Goal: Information Seeking & Learning: Learn about a topic

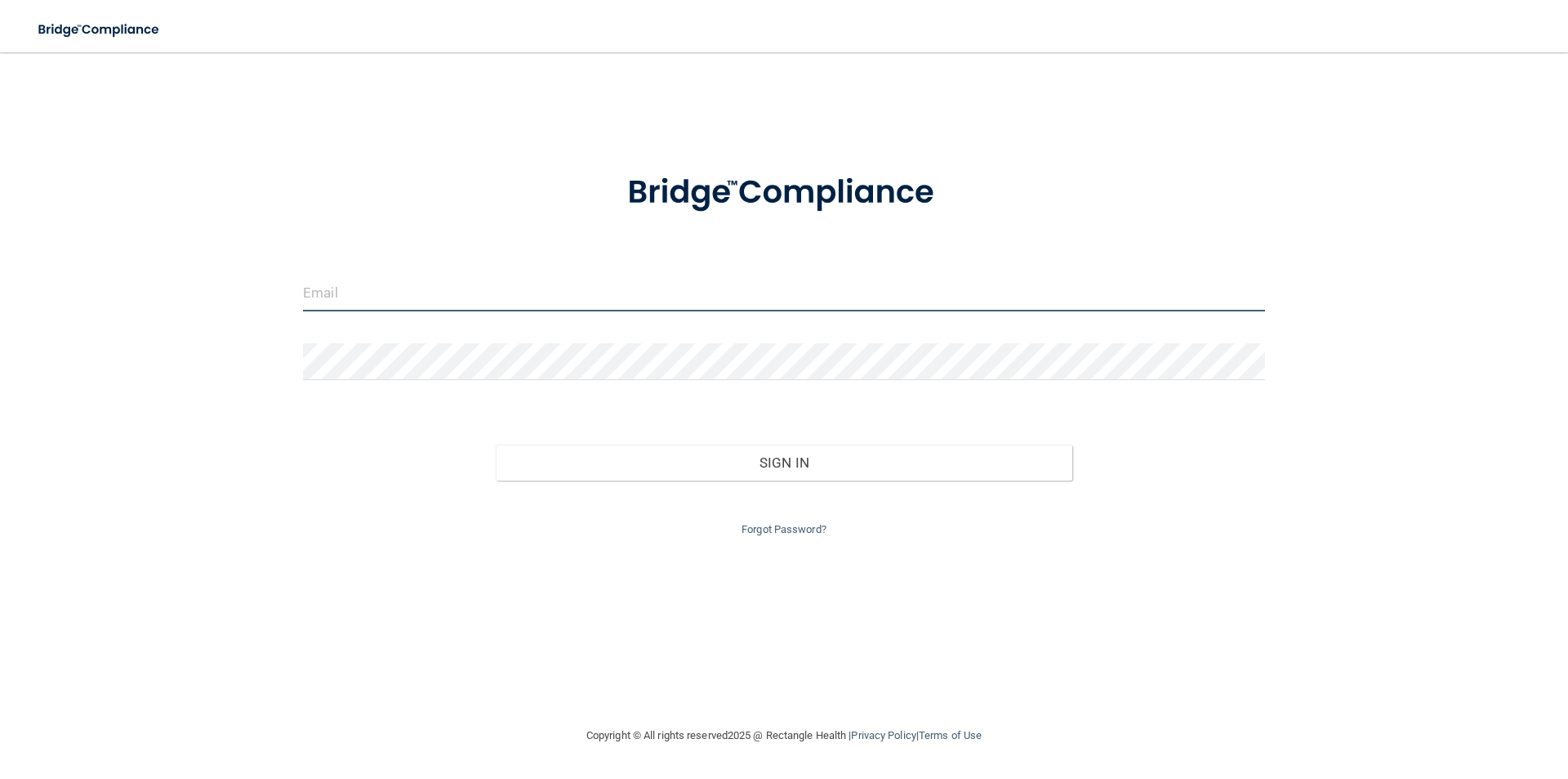
click at [374, 303] on input "email" at bounding box center [784, 292] width 962 height 37
type input "[EMAIL_ADDRESS][DOMAIN_NAME]"
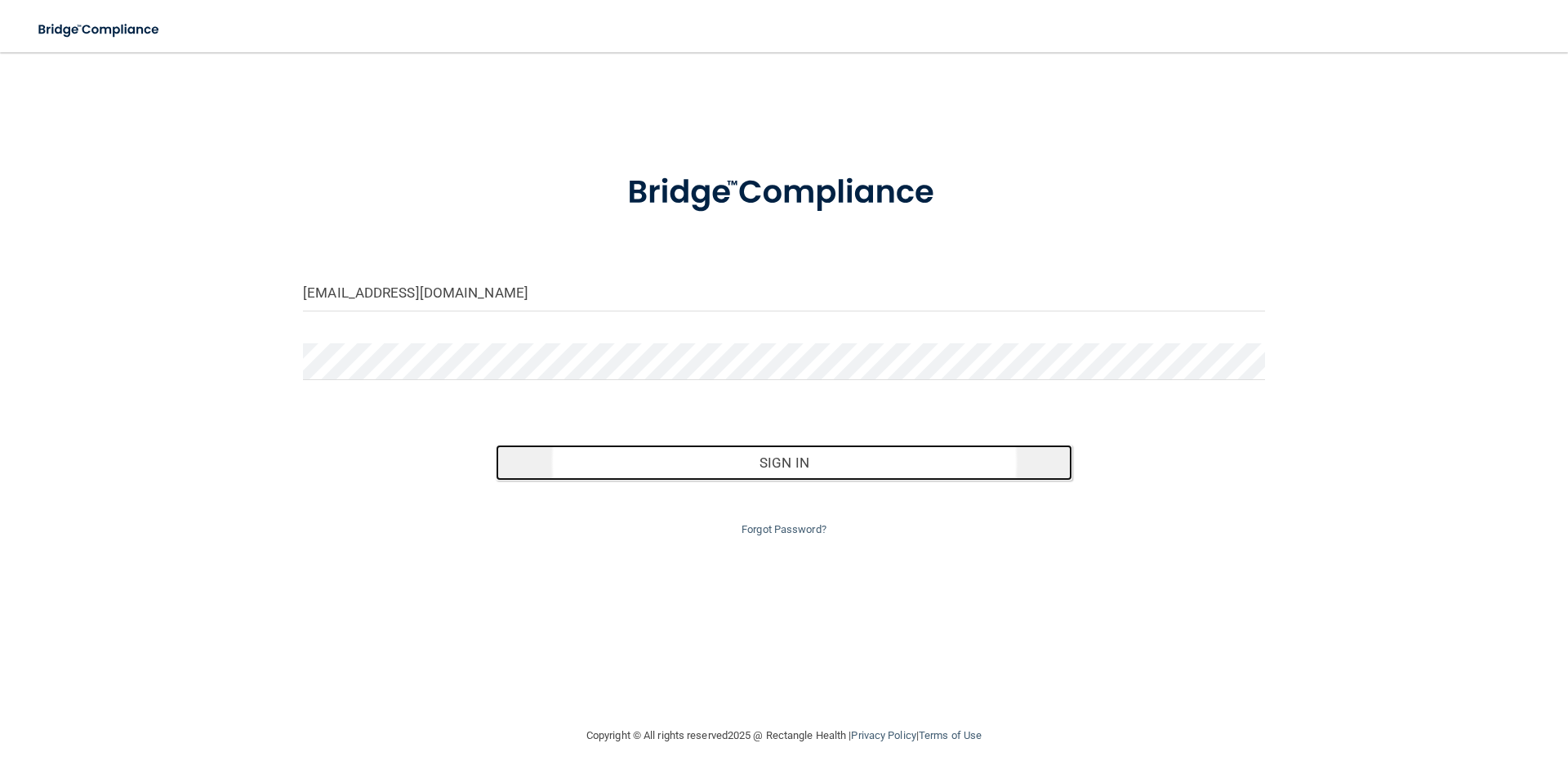
click at [768, 459] on button "Sign In" at bounding box center [784, 463] width 577 height 36
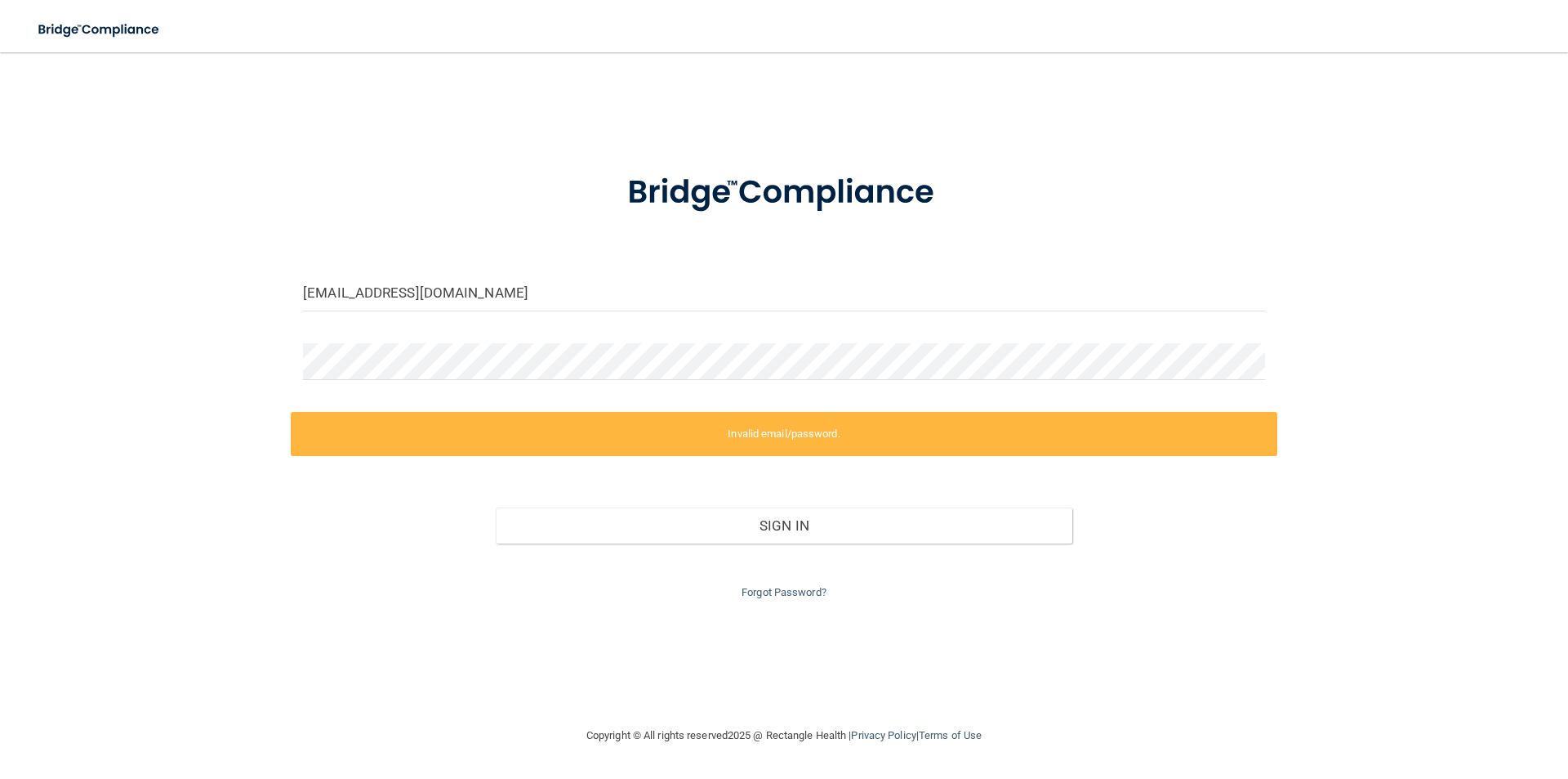
click at [472, 383] on div at bounding box center [784, 367] width 987 height 49
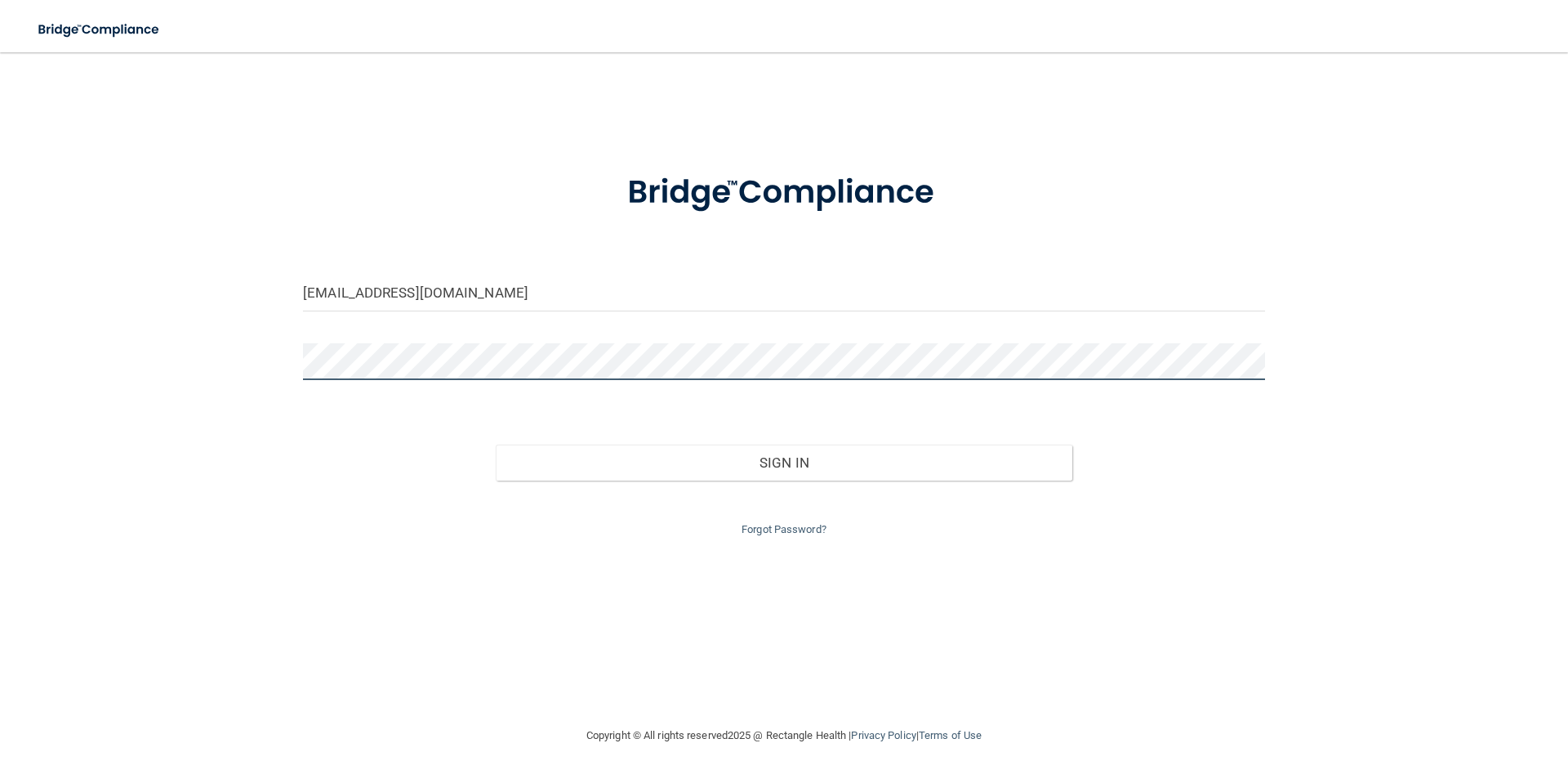
click at [495, 445] on button "Sign In" at bounding box center [784, 463] width 577 height 36
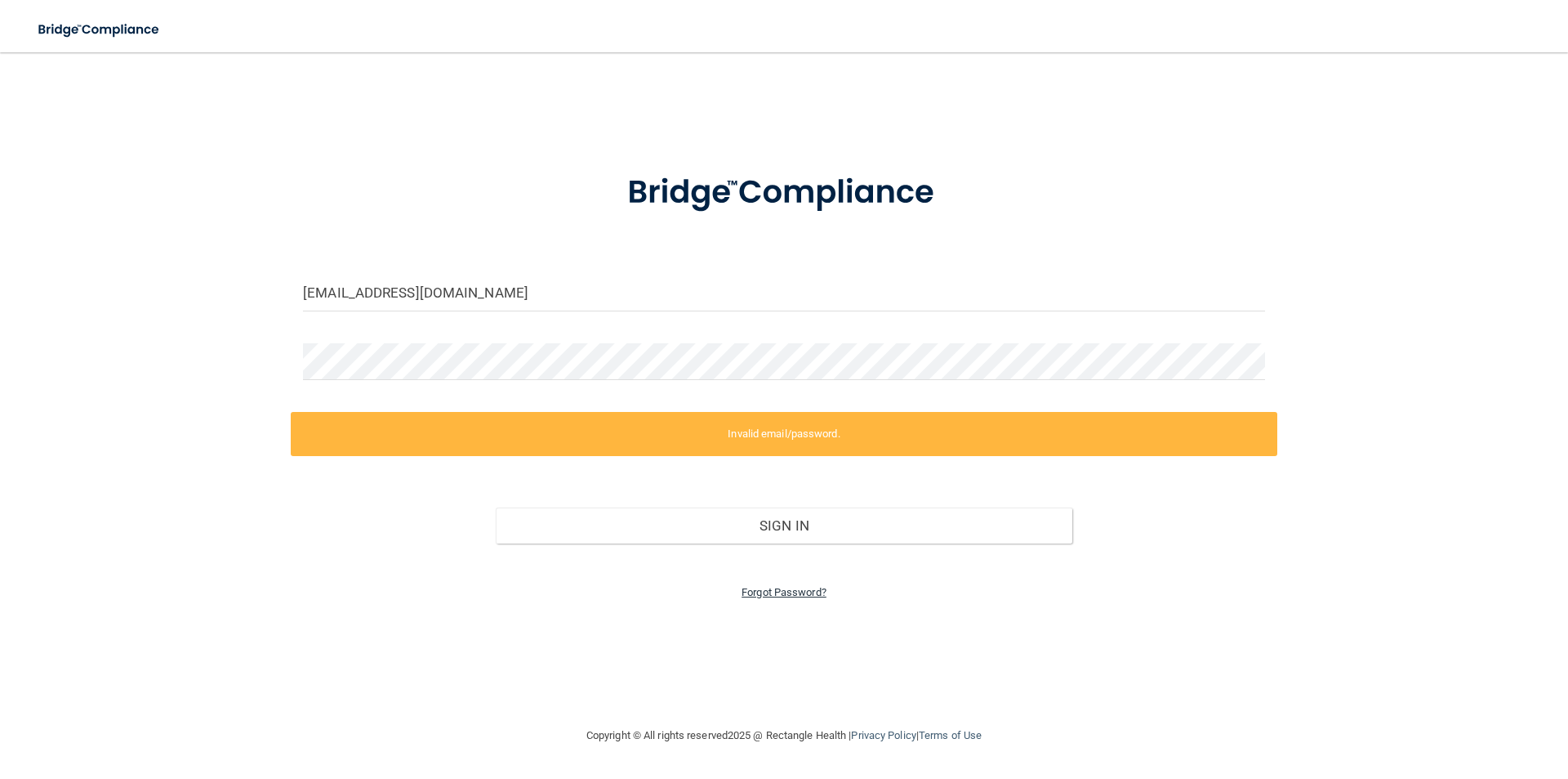
click at [782, 594] on link "Forgot Password?" at bounding box center [784, 592] width 85 height 12
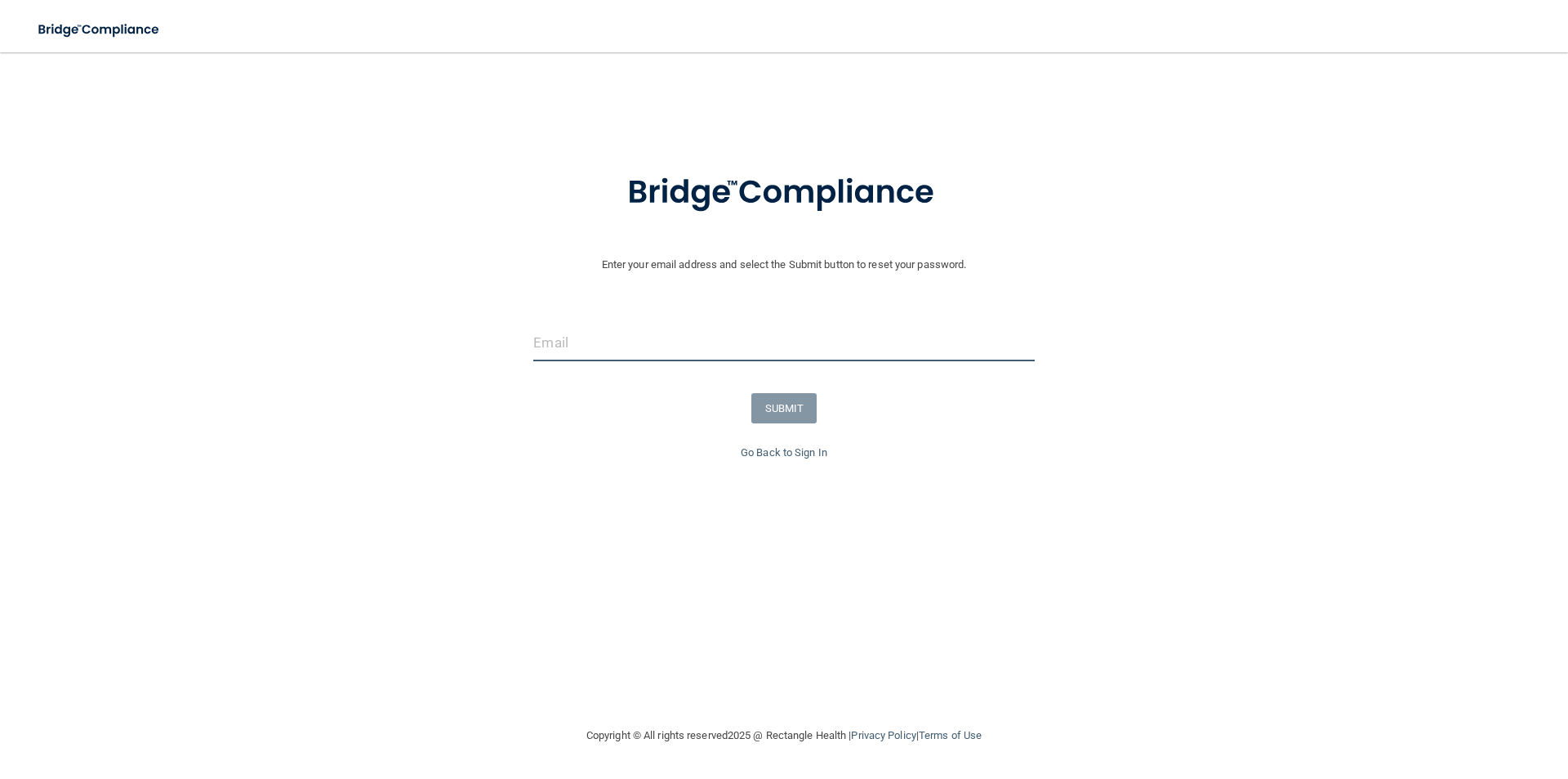
click at [596, 345] on input "email" at bounding box center [784, 342] width 501 height 37
type input "[EMAIL_ADDRESS][DOMAIN_NAME]"
click at [789, 407] on button "SUBMIT" at bounding box center [784, 408] width 66 height 30
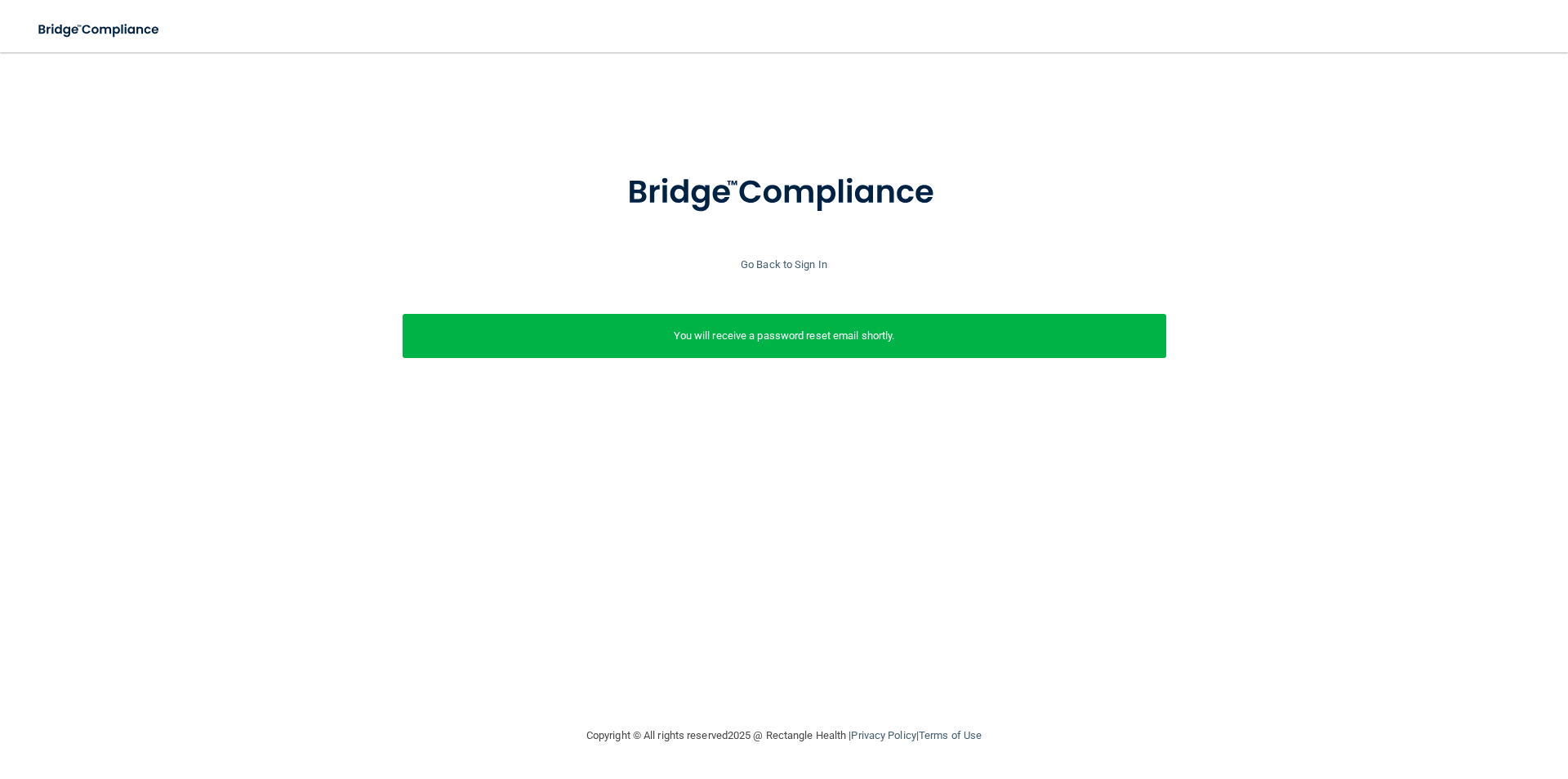
click at [721, 346] on div "You will receive a password reset email shortly." at bounding box center [784, 335] width 764 height 44
click at [800, 280] on div "Enter your email address and select the Submit button to reset your password. m…" at bounding box center [784, 284] width 1552 height 266
click at [798, 268] on link "Go Back to Sign In" at bounding box center [784, 264] width 87 height 12
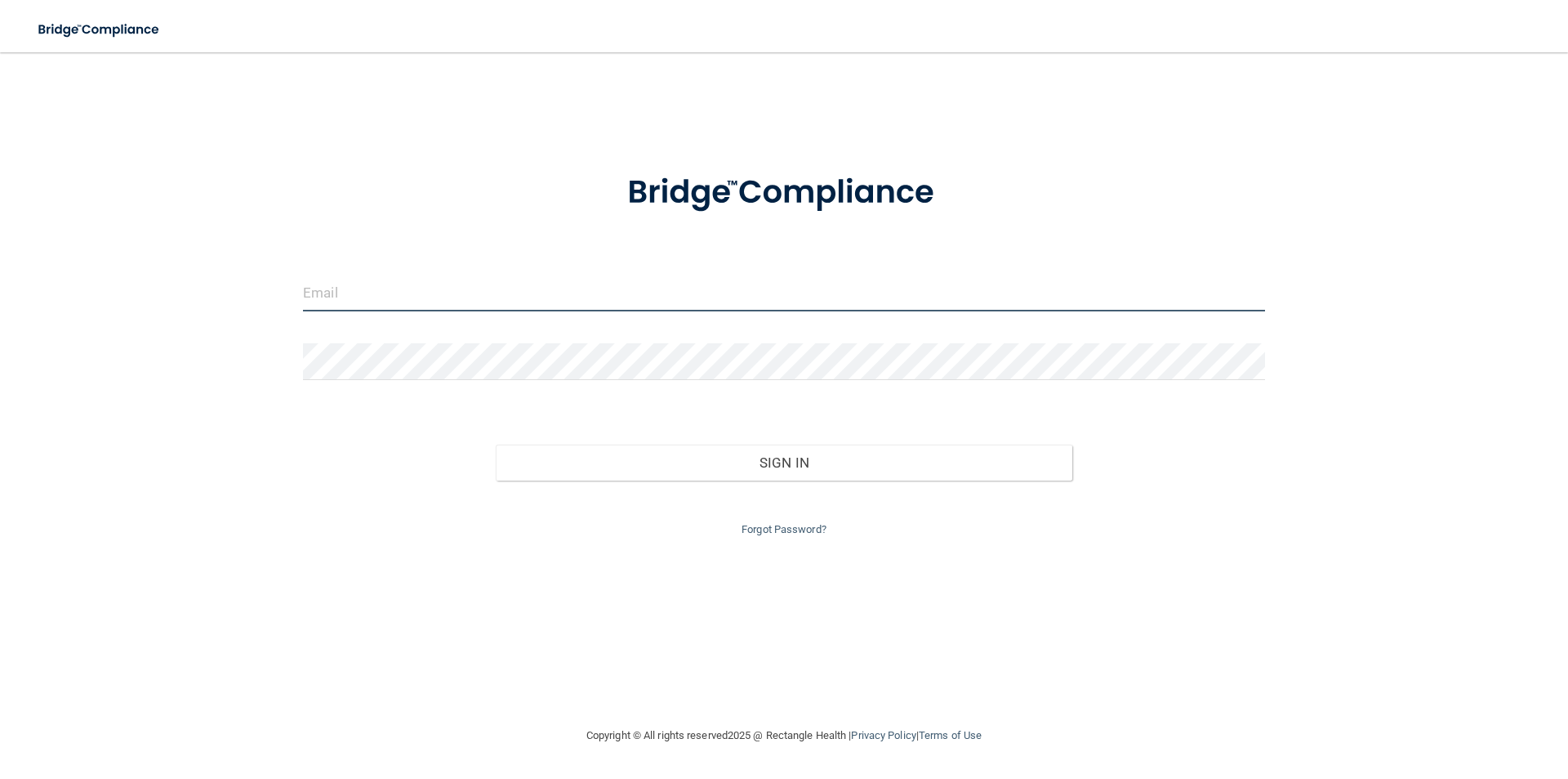
click at [411, 302] on input "email" at bounding box center [784, 292] width 962 height 37
type input "[EMAIL_ADDRESS][DOMAIN_NAME]"
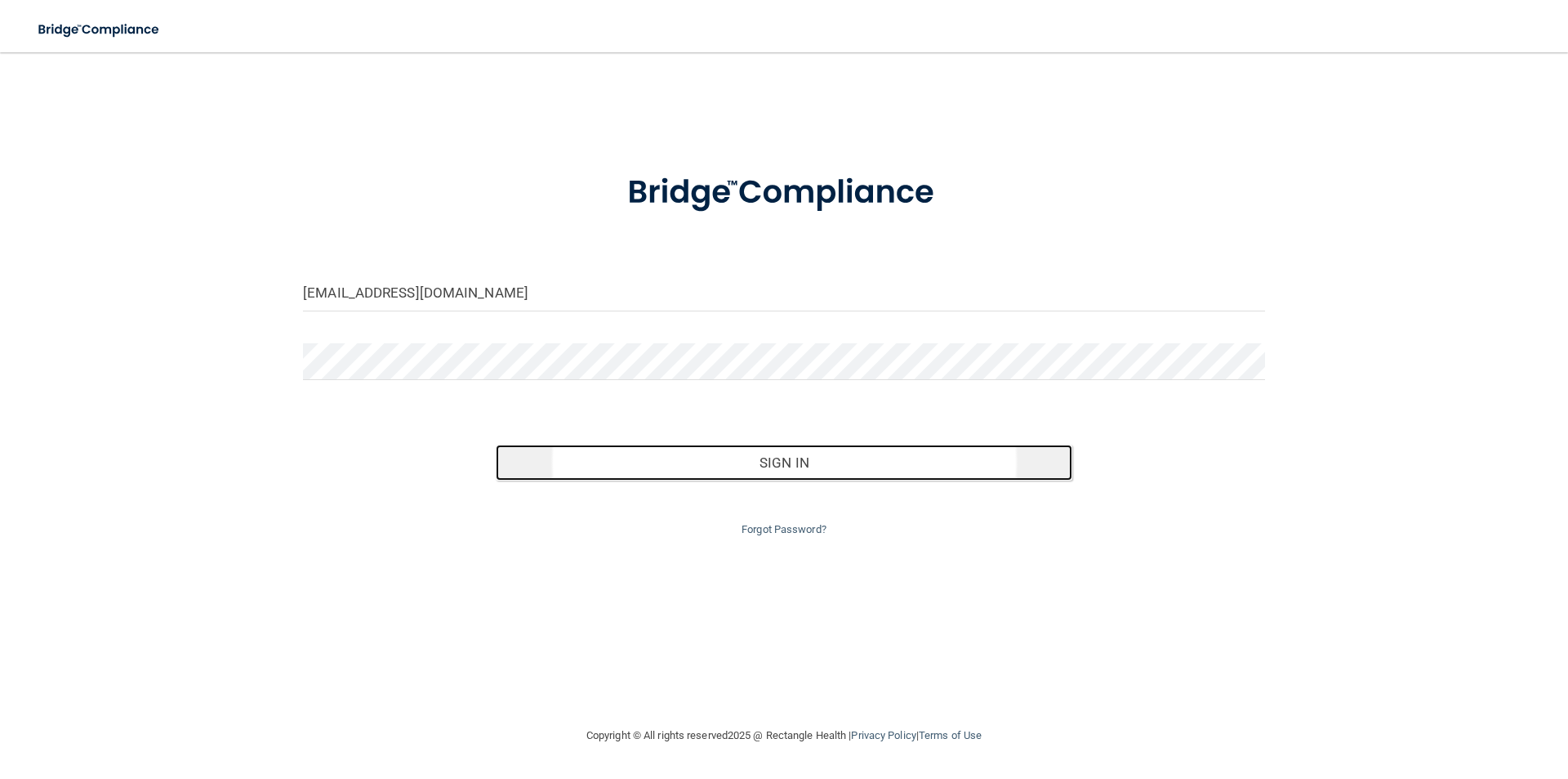
click at [784, 476] on button "Sign In" at bounding box center [784, 463] width 577 height 36
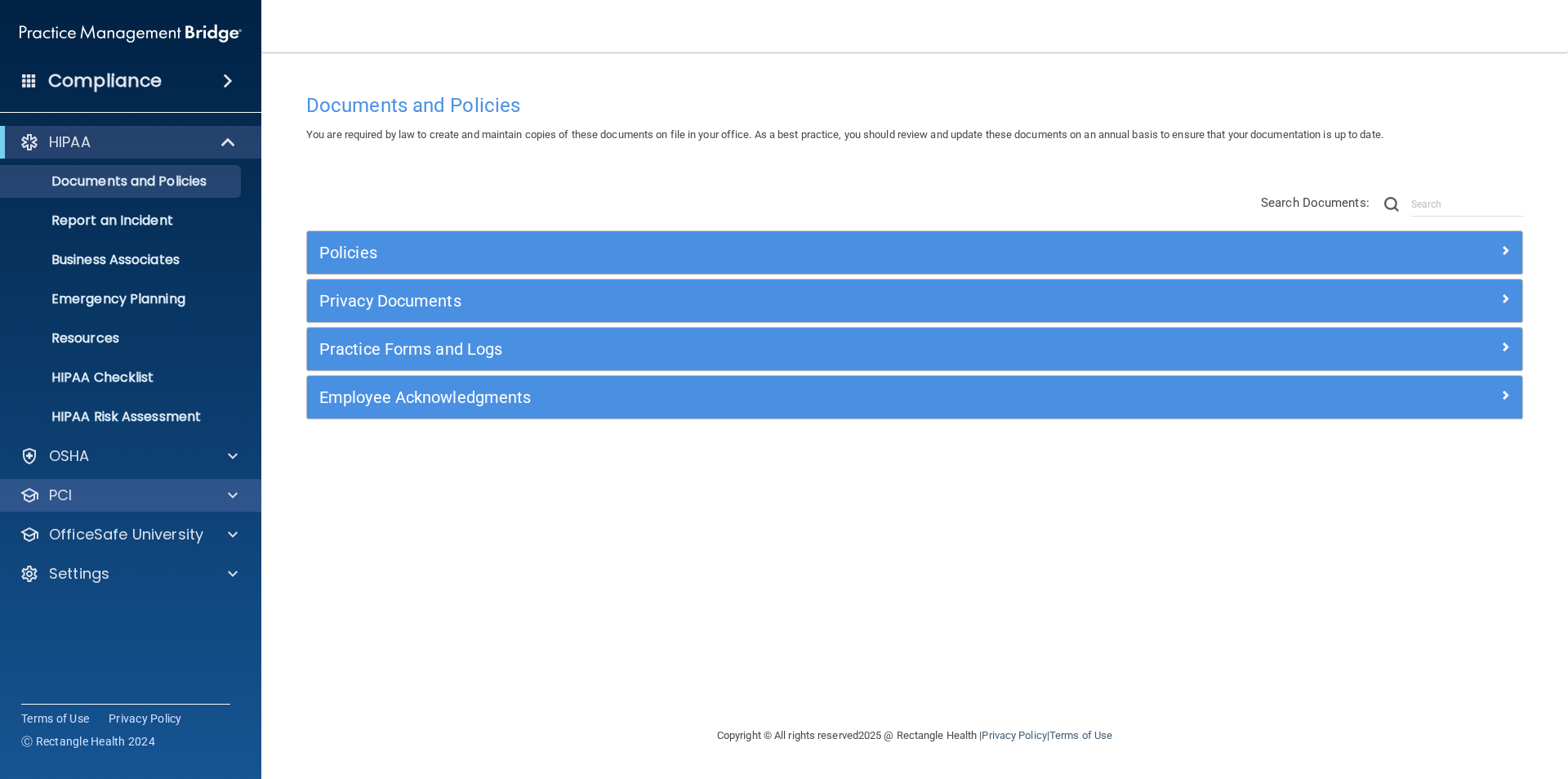
click at [105, 496] on div "PCI" at bounding box center [108, 495] width 202 height 20
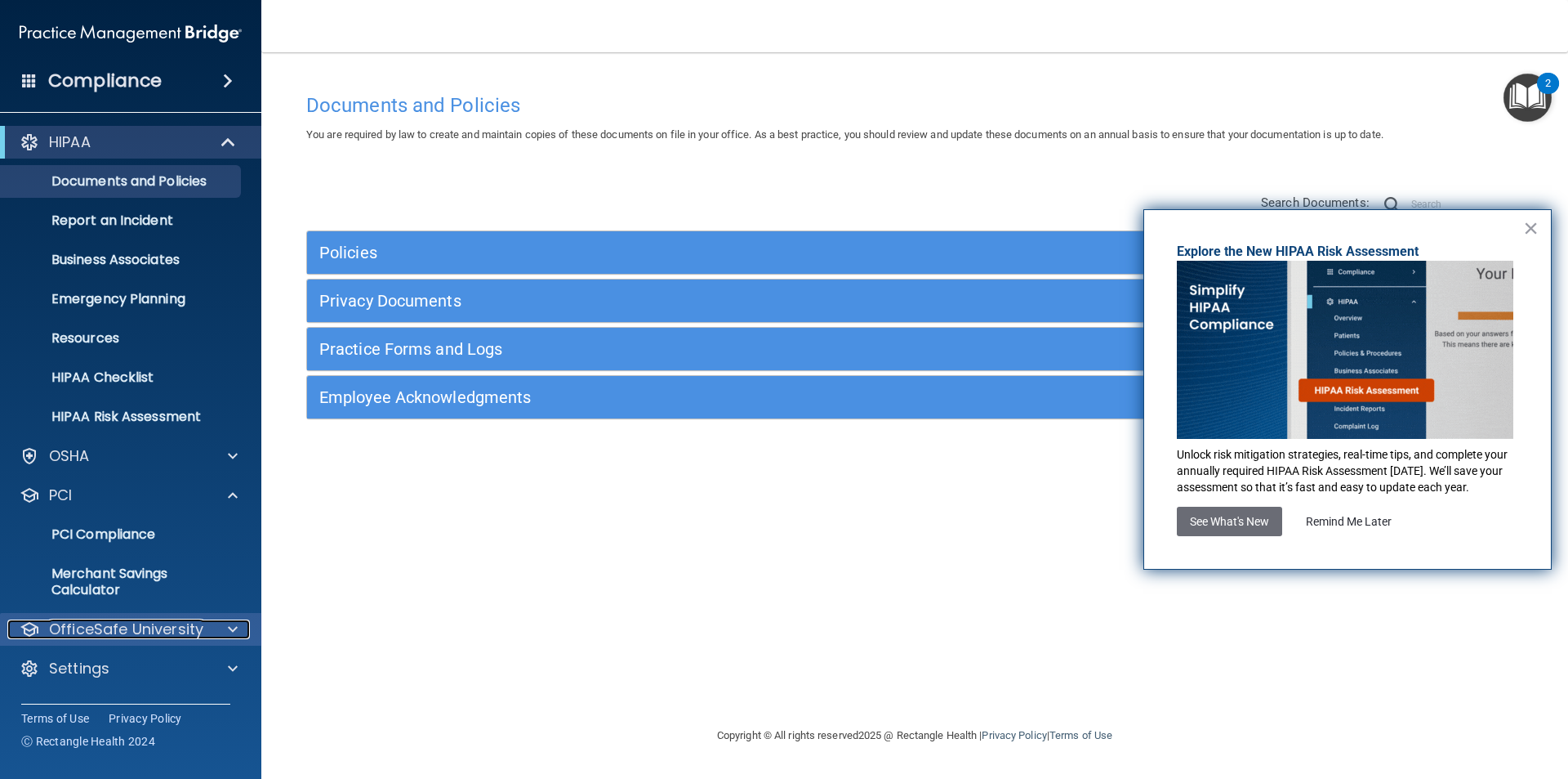
click at [120, 622] on p "OfficeSafe University" at bounding box center [126, 628] width 154 height 20
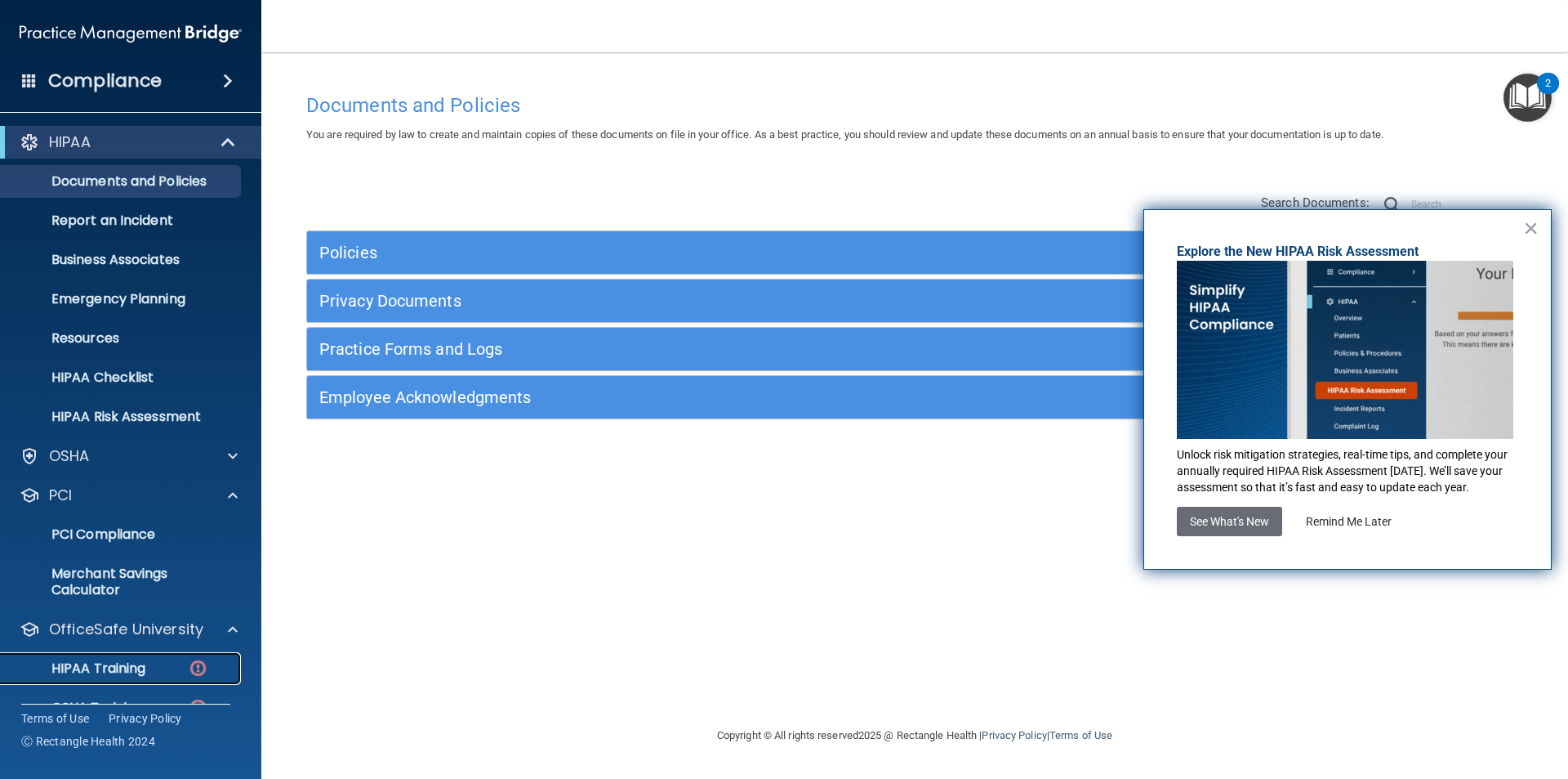
click at [120, 657] on link "HIPAA Training" at bounding box center [112, 668] width 257 height 33
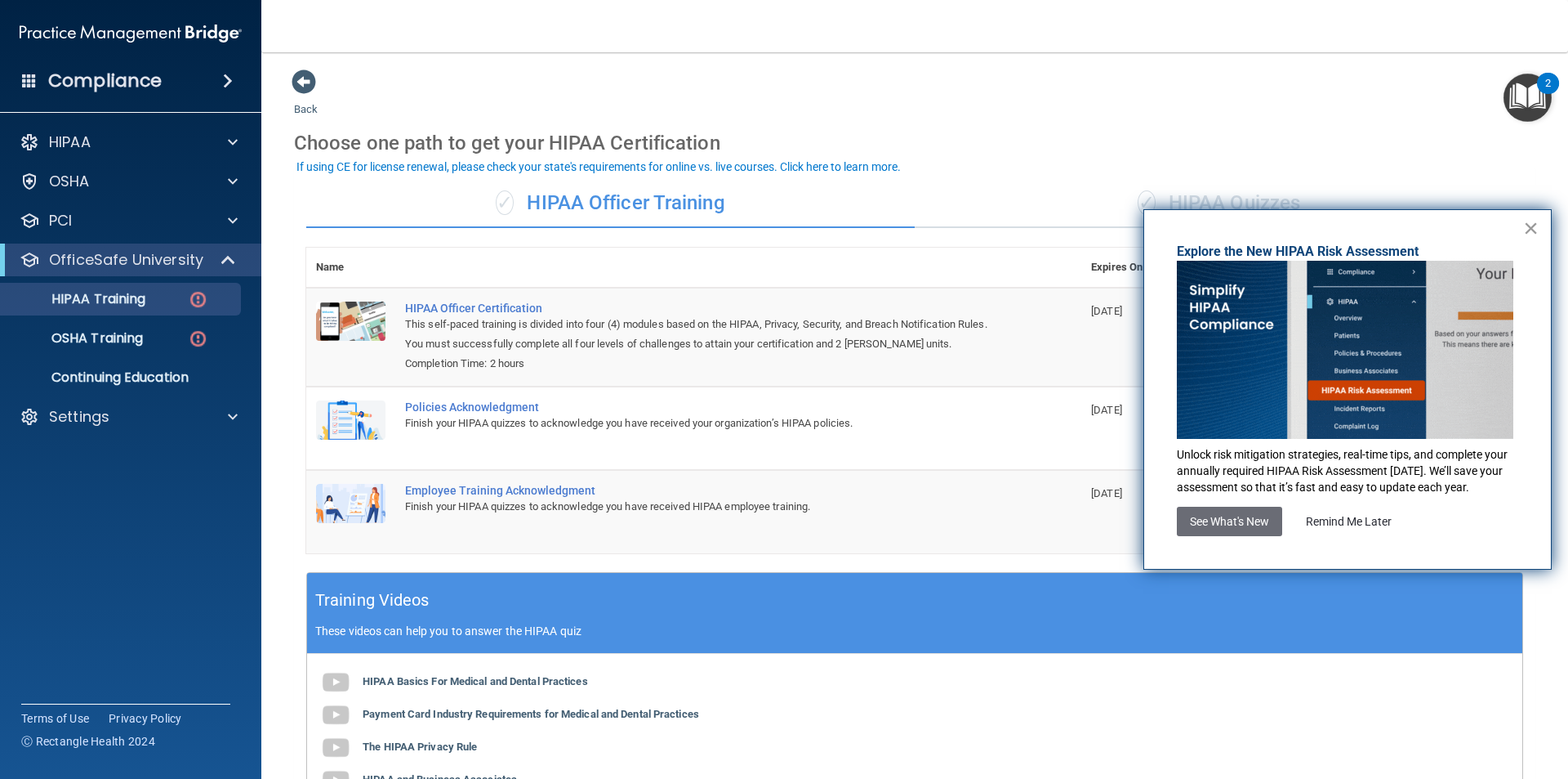
click at [1535, 225] on button "×" at bounding box center [1531, 228] width 15 height 26
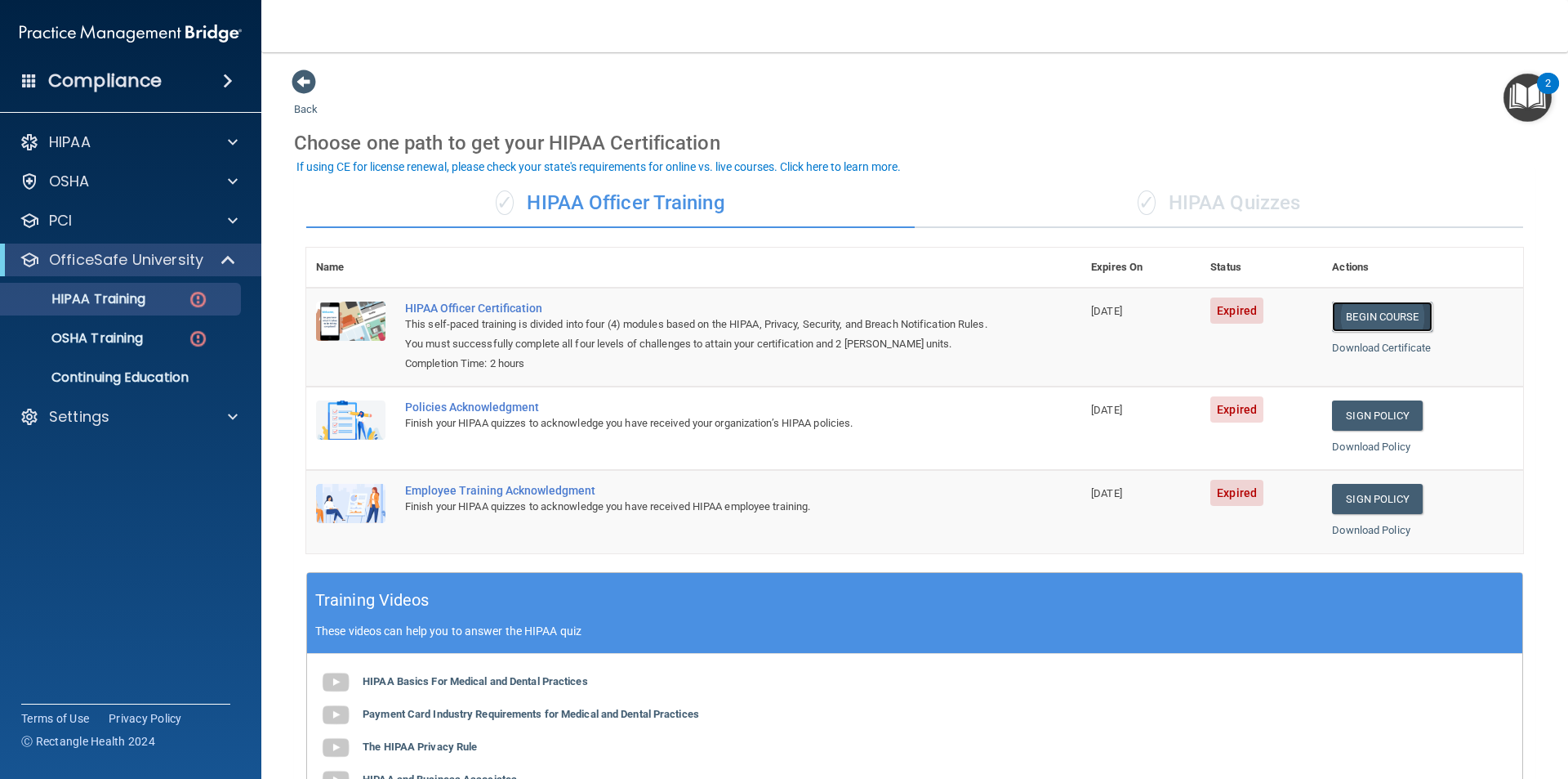
click at [1348, 310] on link "Begin Course" at bounding box center [1382, 316] width 100 height 30
